Goal: Navigation & Orientation: Find specific page/section

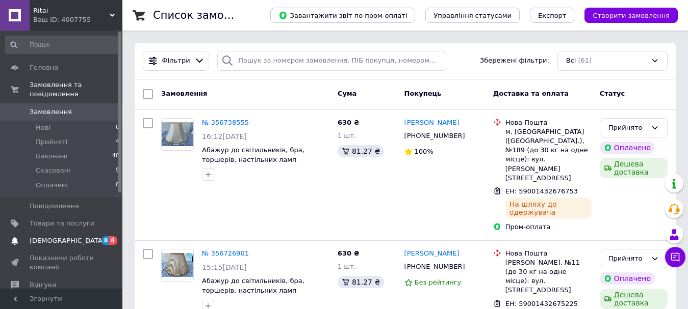
click at [62, 237] on span "[DEMOGRAPHIC_DATA]" at bounding box center [67, 241] width 75 height 9
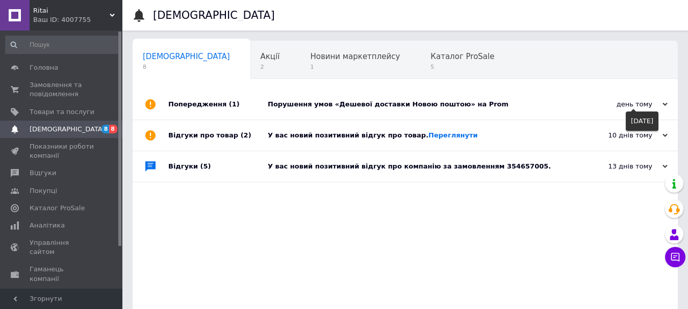
click at [664, 104] on icon at bounding box center [664, 104] width 5 height 5
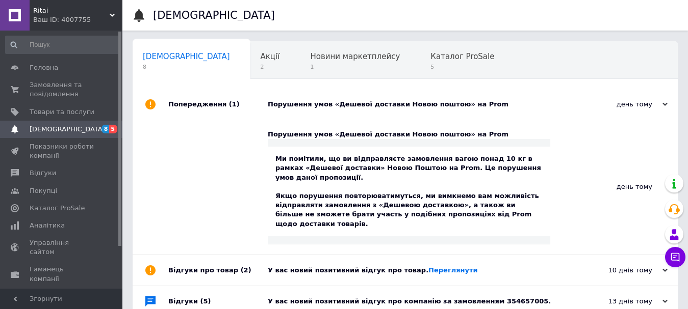
click at [205, 165] on div at bounding box center [217, 187] width 99 height 135
click at [261, 53] on span "Акції" at bounding box center [270, 56] width 19 height 9
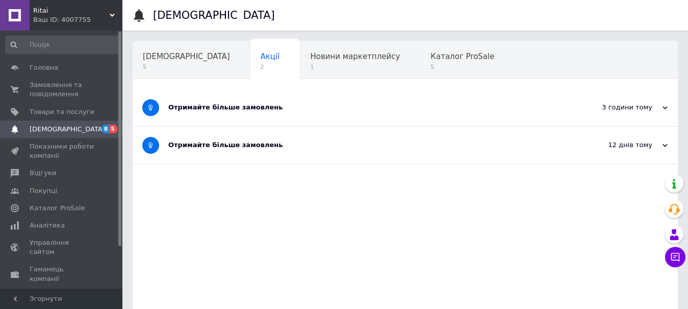
click at [259, 108] on div "Отримайте більше замовлень" at bounding box center [366, 107] width 397 height 9
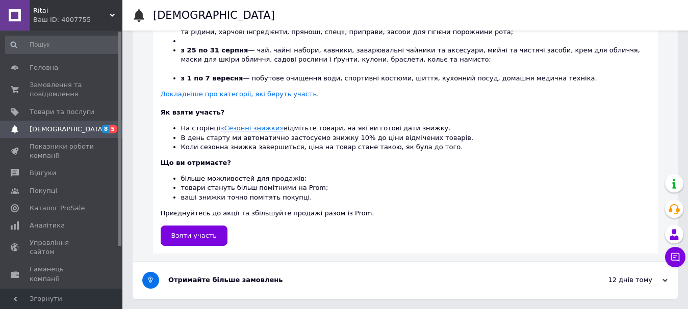
scroll to position [340, 0]
click at [251, 126] on u "«Сезонні знижки»" at bounding box center [251, 128] width 63 height 8
